Goal: Task Accomplishment & Management: Manage account settings

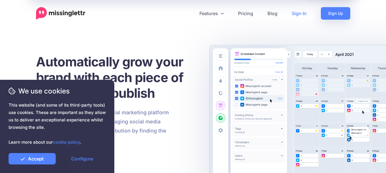
click at [297, 13] on link "Sign In" at bounding box center [298, 13] width 29 height 13
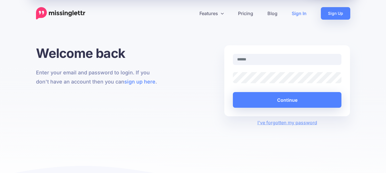
click at [253, 58] on input "text" at bounding box center [287, 59] width 109 height 11
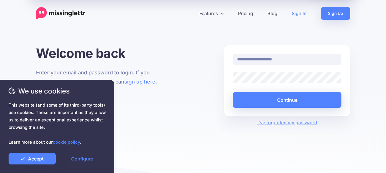
type input "**********"
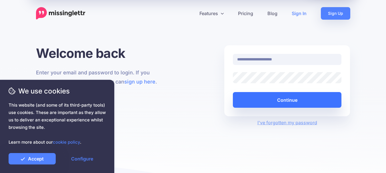
click at [288, 93] on button "Continue" at bounding box center [287, 100] width 109 height 16
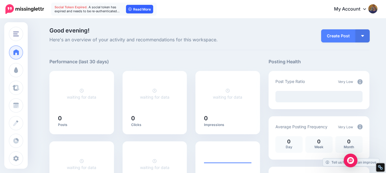
click at [131, 9] on icon at bounding box center [129, 8] width 3 height 3
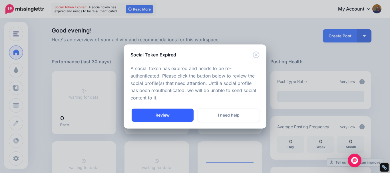
click at [157, 116] on link "Review" at bounding box center [163, 115] width 62 height 13
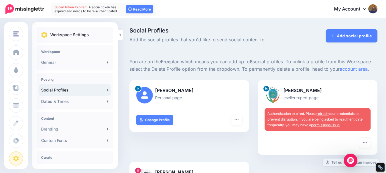
click at [161, 31] on span "Social Profiles" at bounding box center [210, 31] width 162 height 6
click at [79, 53] on h4 "Workspace" at bounding box center [74, 52] width 67 height 4
click at [58, 61] on link "General" at bounding box center [75, 62] width 72 height 11
click at [62, 93] on link "Social Profiles" at bounding box center [75, 89] width 72 height 11
click at [66, 91] on link "Social Profiles" at bounding box center [75, 89] width 72 height 11
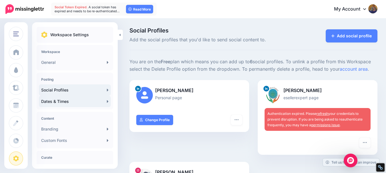
click at [69, 103] on link "Dates & Times" at bounding box center [75, 101] width 72 height 11
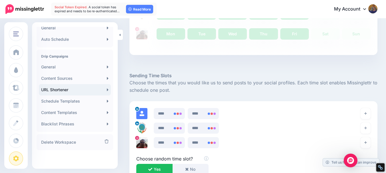
scroll to position [301, 0]
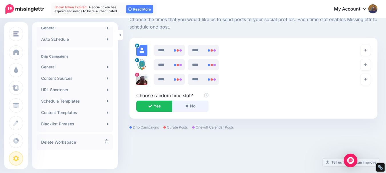
click at [182, 101] on button "No" at bounding box center [190, 106] width 36 height 11
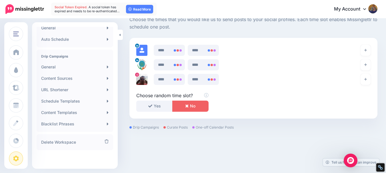
click at [148, 126] on span "Drip Campaigns" at bounding box center [146, 127] width 26 height 3
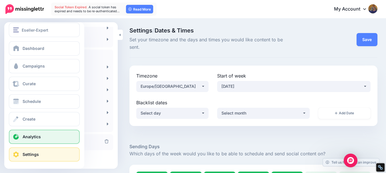
scroll to position [5, 0]
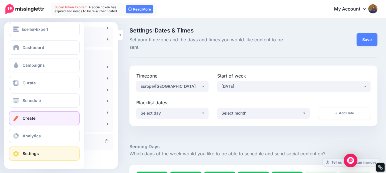
click at [34, 117] on span "Create" at bounding box center [29, 118] width 13 height 5
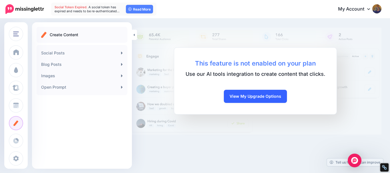
click at [244, 94] on link "View My Upgrade Options" at bounding box center [255, 96] width 63 height 13
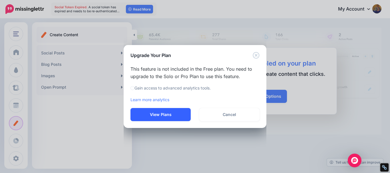
click at [172, 114] on button "View Plans" at bounding box center [160, 114] width 60 height 13
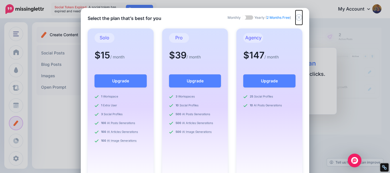
click at [297, 17] on icon "Close" at bounding box center [298, 17] width 7 height 7
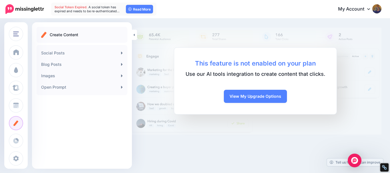
click at [344, 11] on link "My Account" at bounding box center [356, 9] width 49 height 14
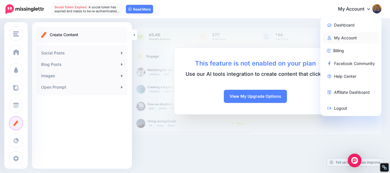
click at [346, 39] on link "My Account" at bounding box center [350, 37] width 57 height 11
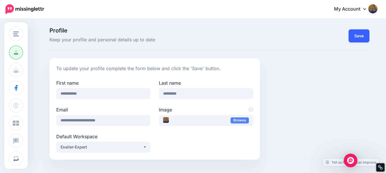
click at [362, 34] on button "Save" at bounding box center [358, 35] width 21 height 13
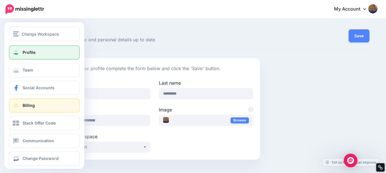
click at [34, 105] on span "Billing" at bounding box center [29, 105] width 12 height 5
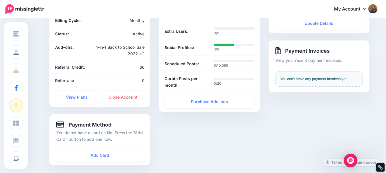
scroll to position [86, 0]
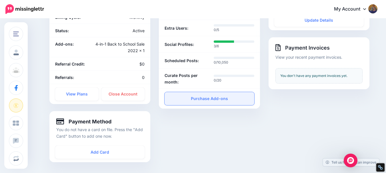
click at [216, 96] on link "Purchase Add-ons" at bounding box center [208, 98] width 89 height 13
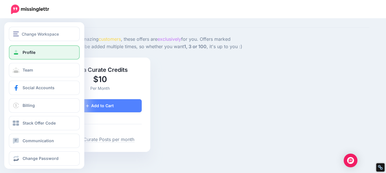
scroll to position [23, 0]
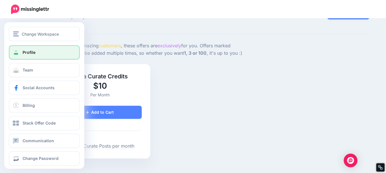
click at [39, 57] on link "Profile" at bounding box center [44, 52] width 71 height 14
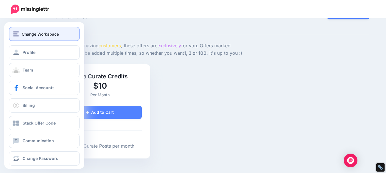
click at [44, 36] on span "Change Workspace" at bounding box center [40, 34] width 37 height 7
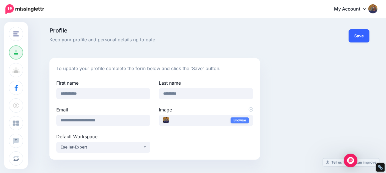
click at [361, 37] on button "Save" at bounding box center [358, 35] width 21 height 13
